Goal: Download file/media

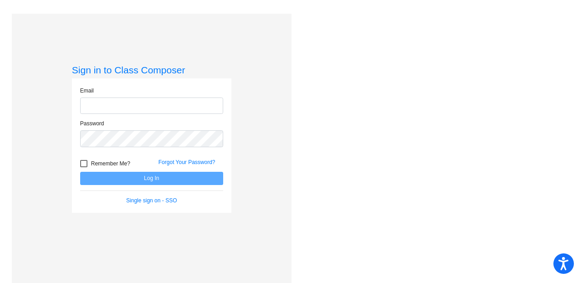
type input "[EMAIL_ADDRESS][DOMAIN_NAME]"
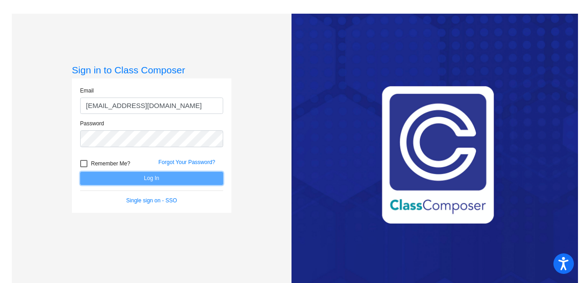
click at [145, 180] on button "Log In" at bounding box center [151, 178] width 143 height 13
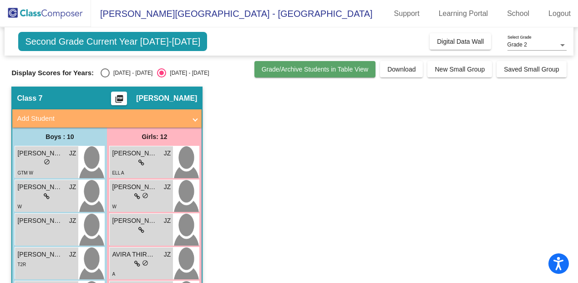
click at [318, 73] on span "Grade/Archive Students in Table View" at bounding box center [315, 69] width 107 height 7
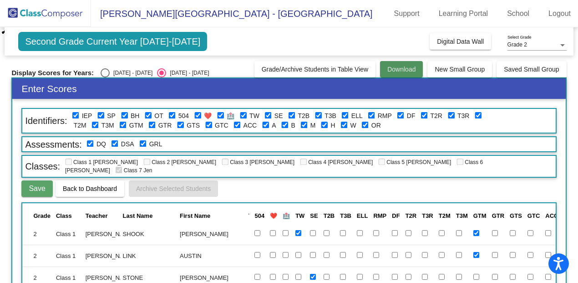
click at [387, 69] on span "Download" at bounding box center [401, 69] width 28 height 7
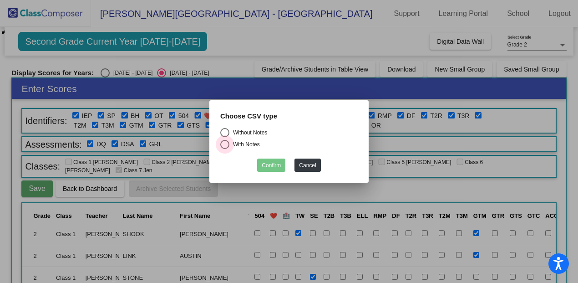
click at [225, 143] on div "Select an option" at bounding box center [224, 144] width 9 height 9
click at [225, 149] on input "With Notes" at bounding box center [224, 149] width 0 height 0
radio input "true"
click at [270, 165] on button "Confirm" at bounding box center [271, 164] width 28 height 13
